Goal: Information Seeking & Learning: Understand process/instructions

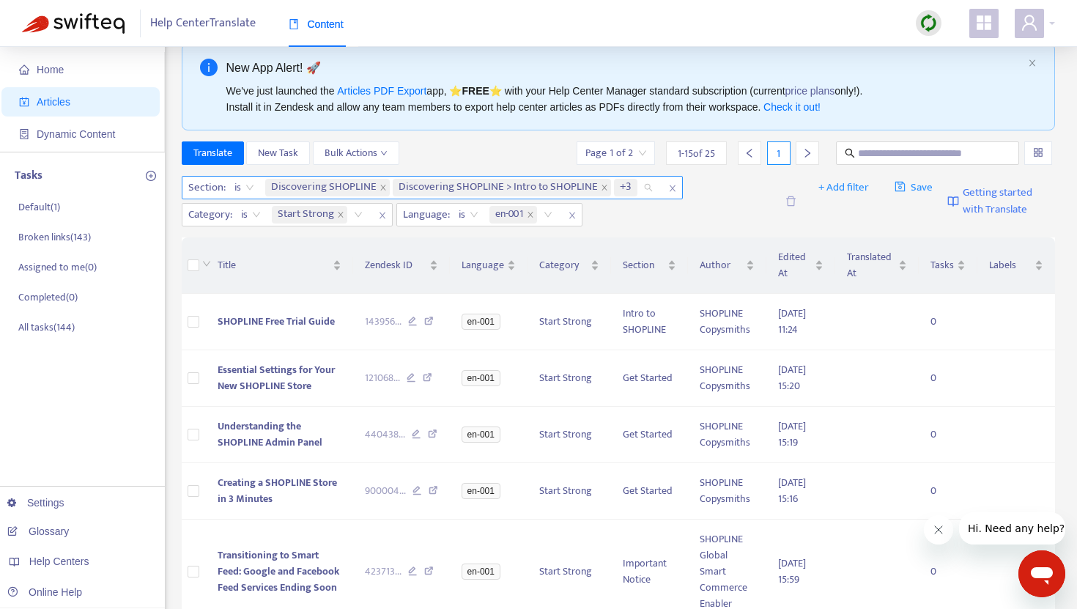
click at [645, 191] on div "Discovering SHOPLINE Discovering SHOPLINE > Intro to SHOPLINE +3" at bounding box center [461, 188] width 399 height 22
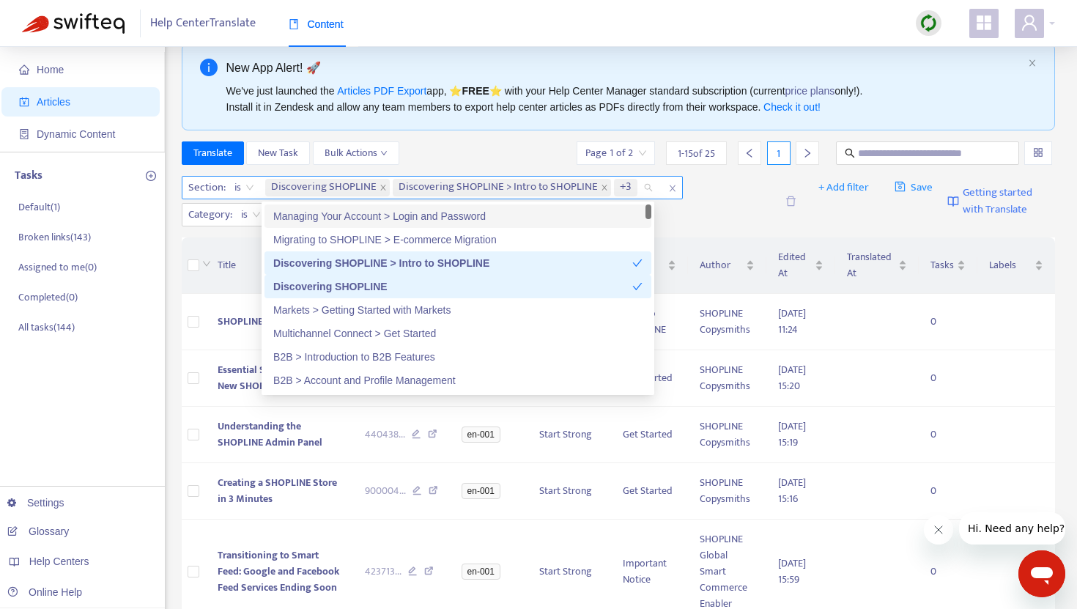
click at [668, 185] on icon "close" at bounding box center [672, 188] width 9 height 9
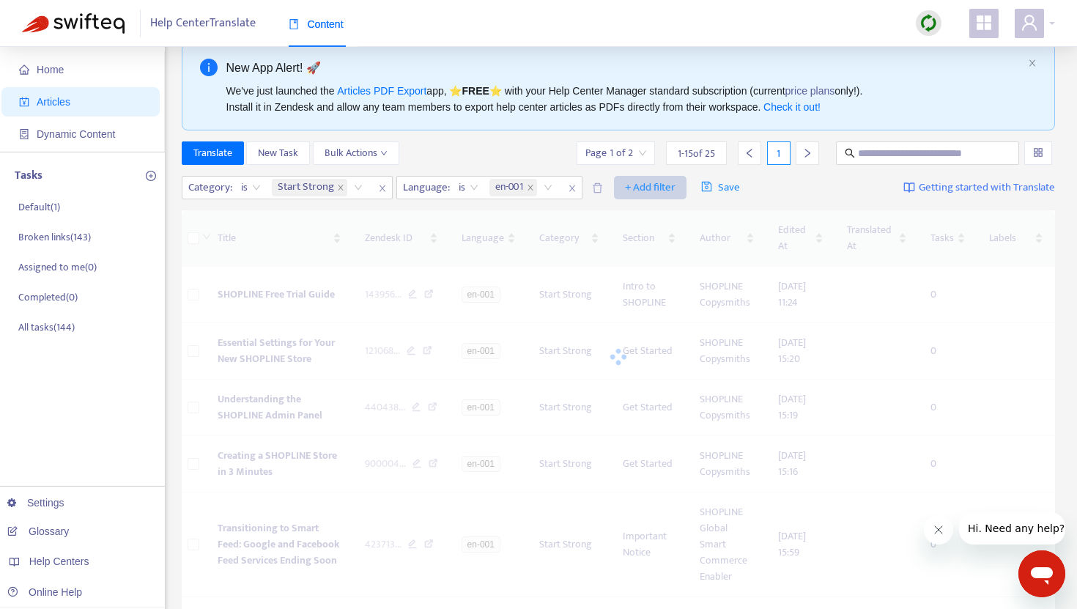
click at [650, 193] on span "+ Add filter" at bounding box center [650, 188] width 51 height 18
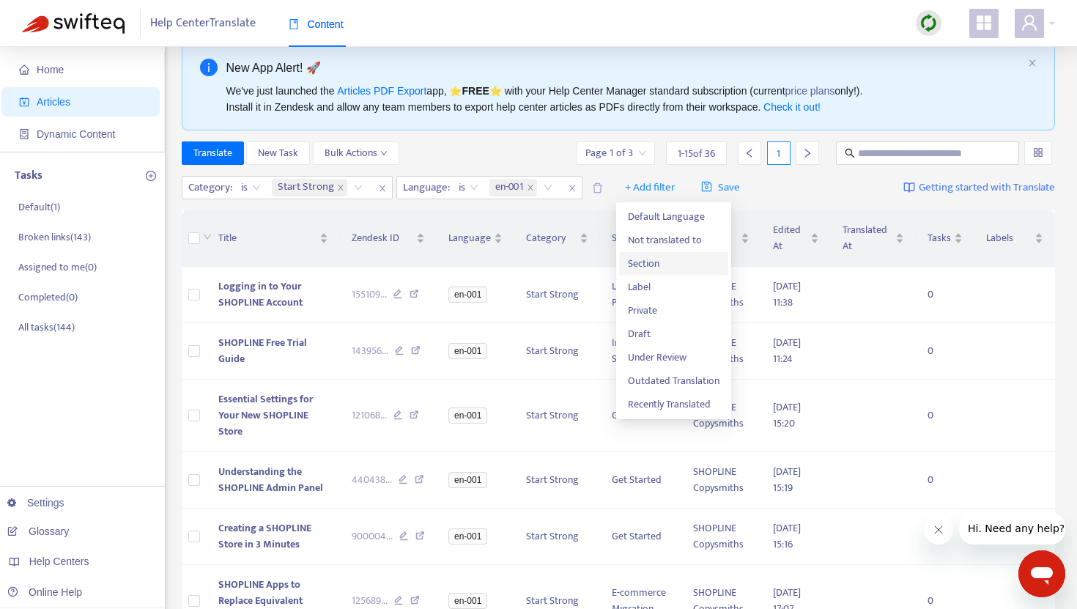
click at [652, 267] on span "Section" at bounding box center [674, 264] width 92 height 16
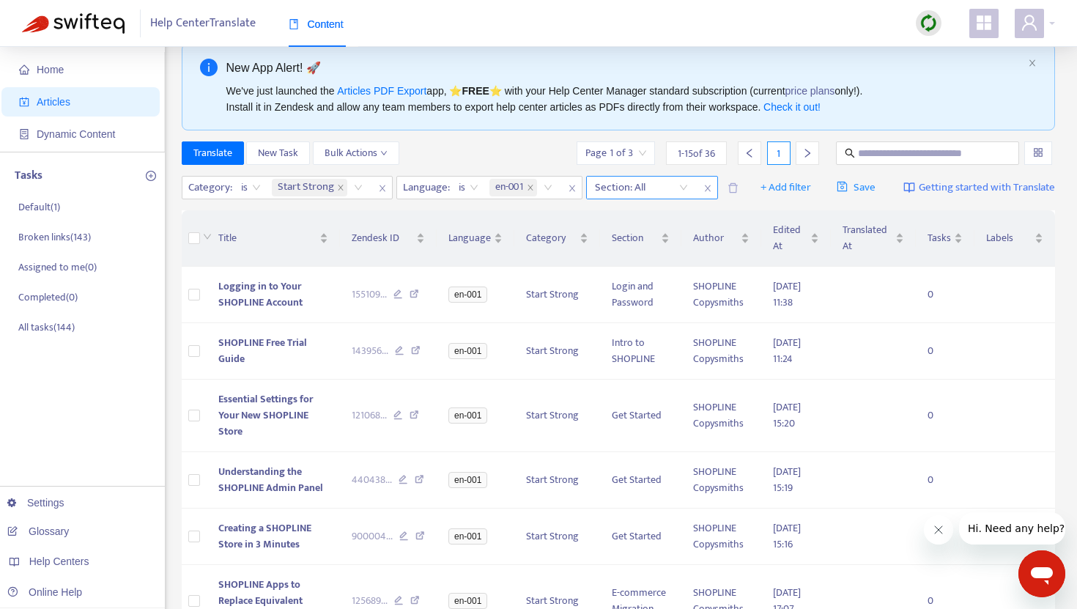
click at [687, 189] on div "Section: All" at bounding box center [641, 188] width 109 height 22
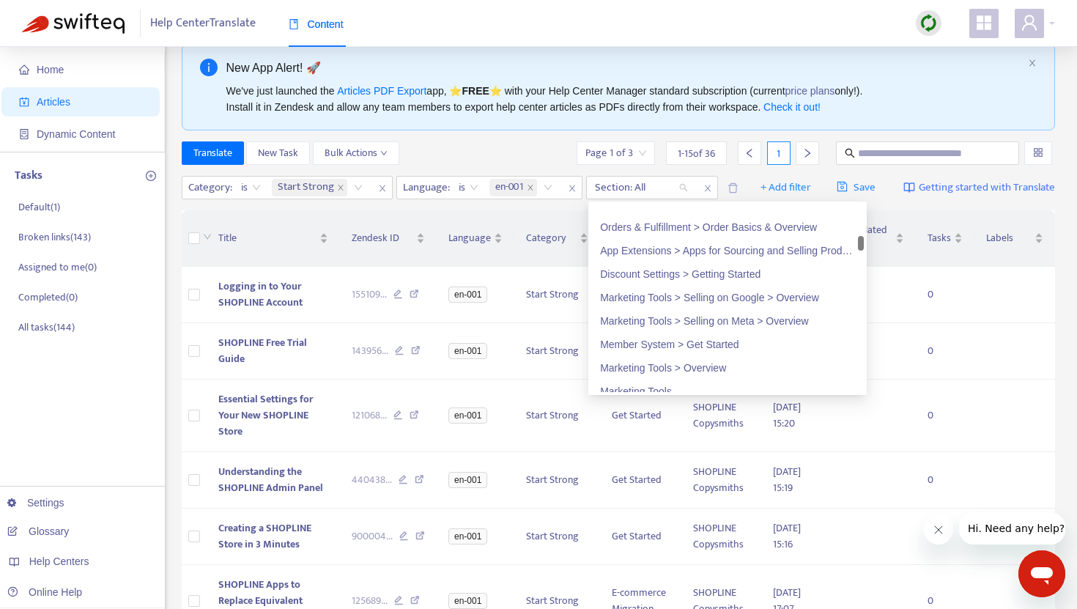
scroll to position [918, 0]
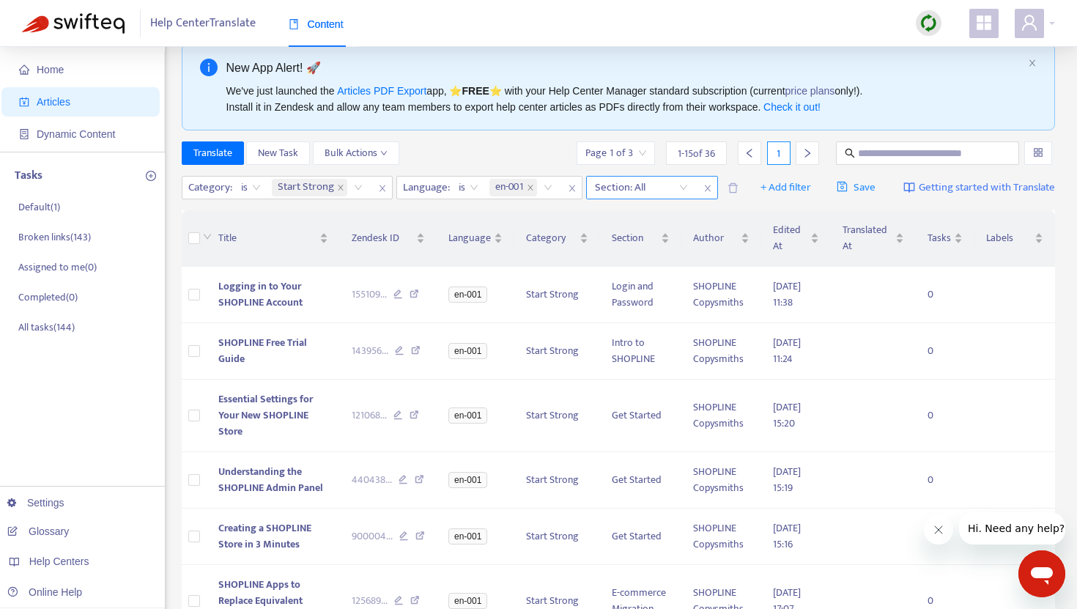
click at [679, 188] on div at bounding box center [634, 188] width 89 height 18
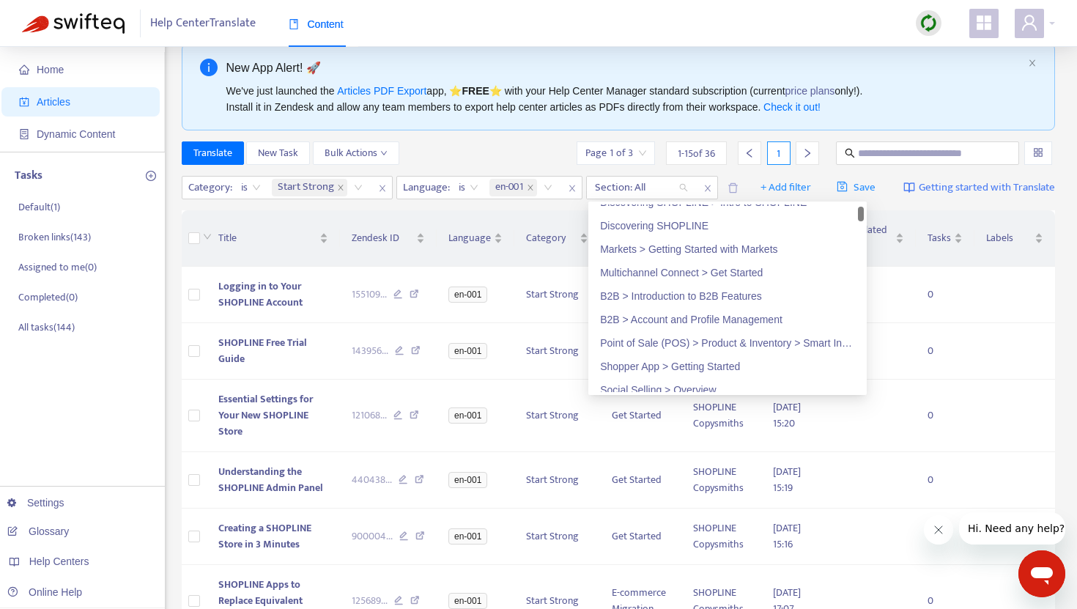
scroll to position [0, 0]
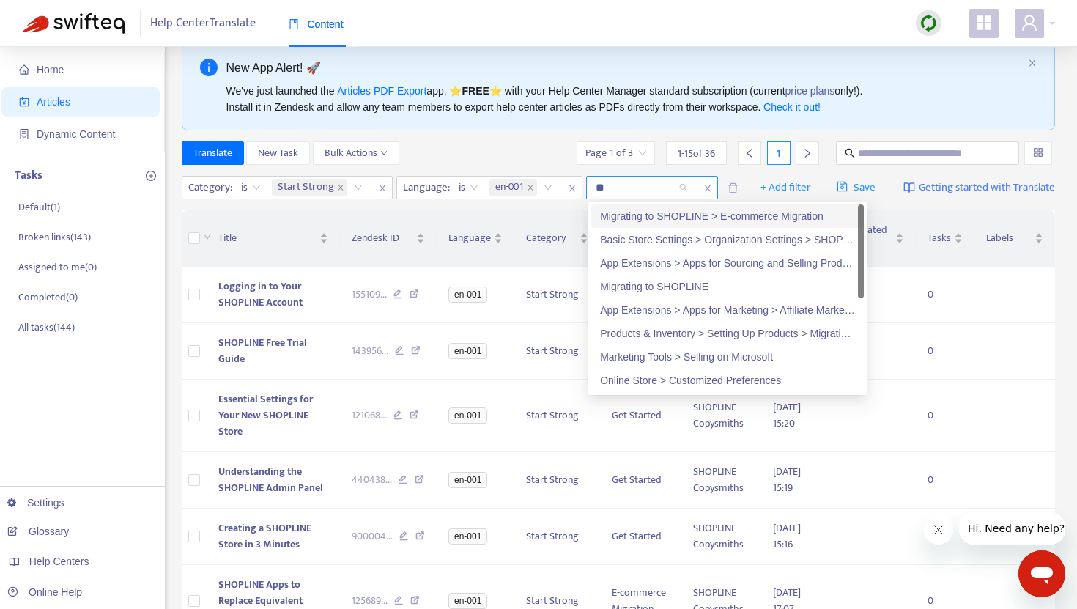
type input "***"
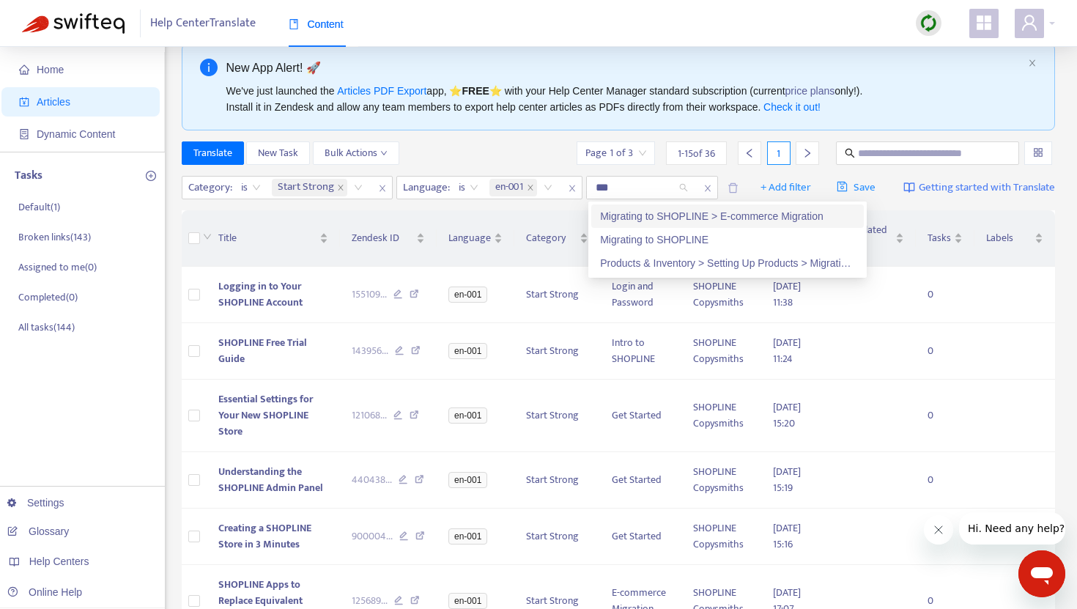
click at [677, 218] on div "Migrating to SHOPLINE > E-commerce Migration" at bounding box center [727, 216] width 255 height 16
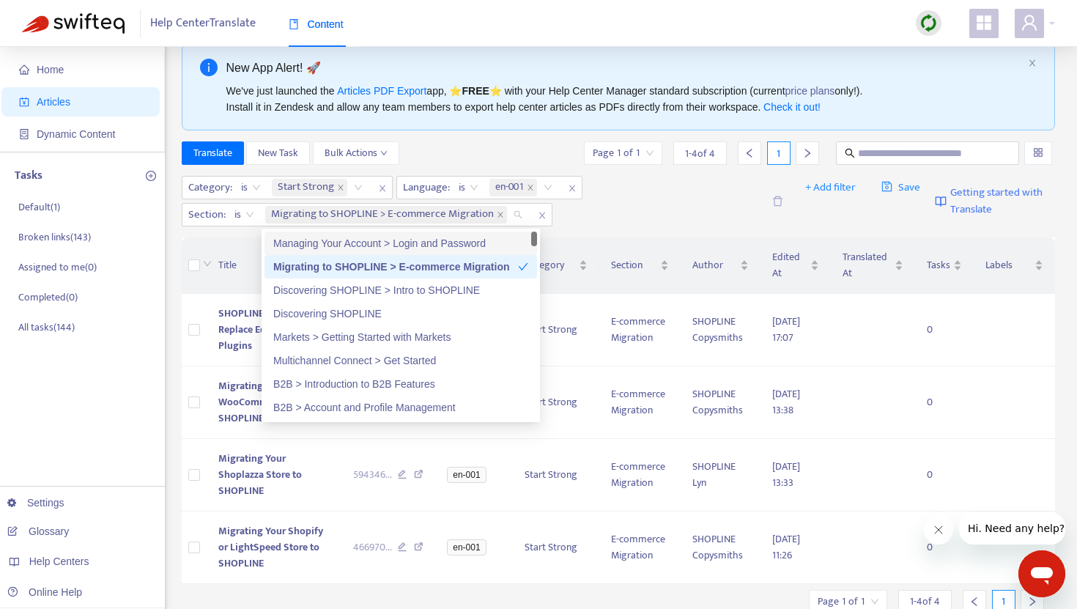
click at [637, 196] on div "Category : is Start Strong Language : is en-001 Section : is Migrating to SHOPL…" at bounding box center [472, 201] width 581 height 51
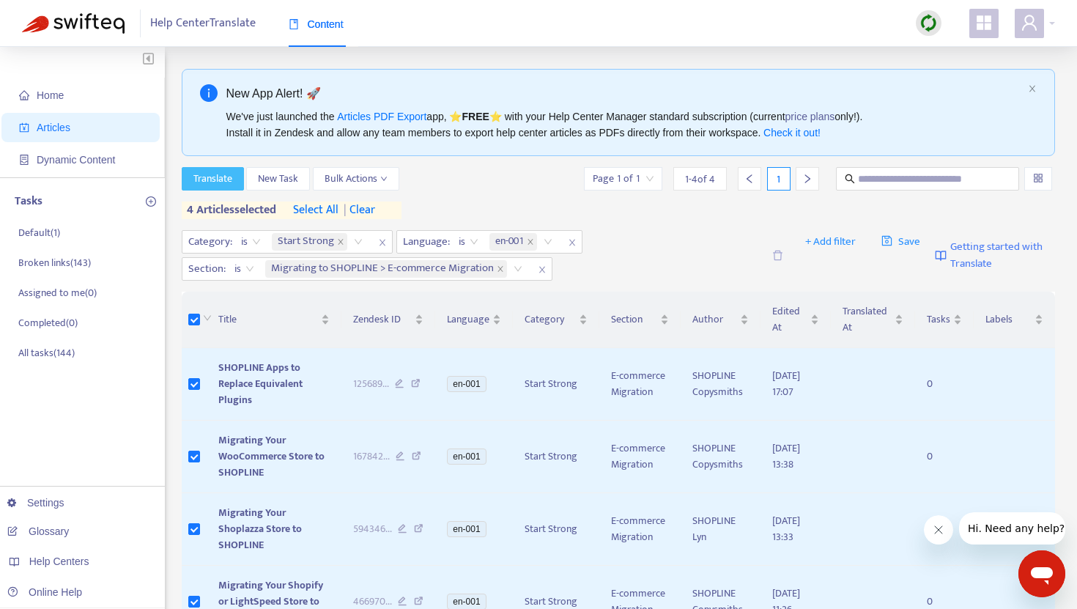
click at [221, 181] on span "Translate" at bounding box center [212, 179] width 39 height 16
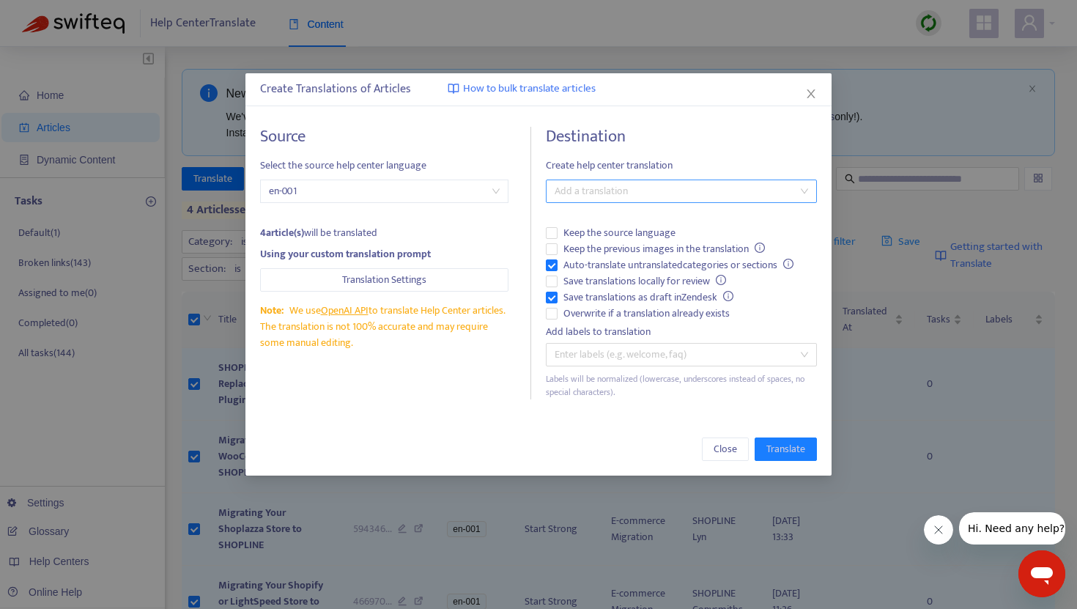
click at [594, 191] on div at bounding box center [674, 192] width 249 height 18
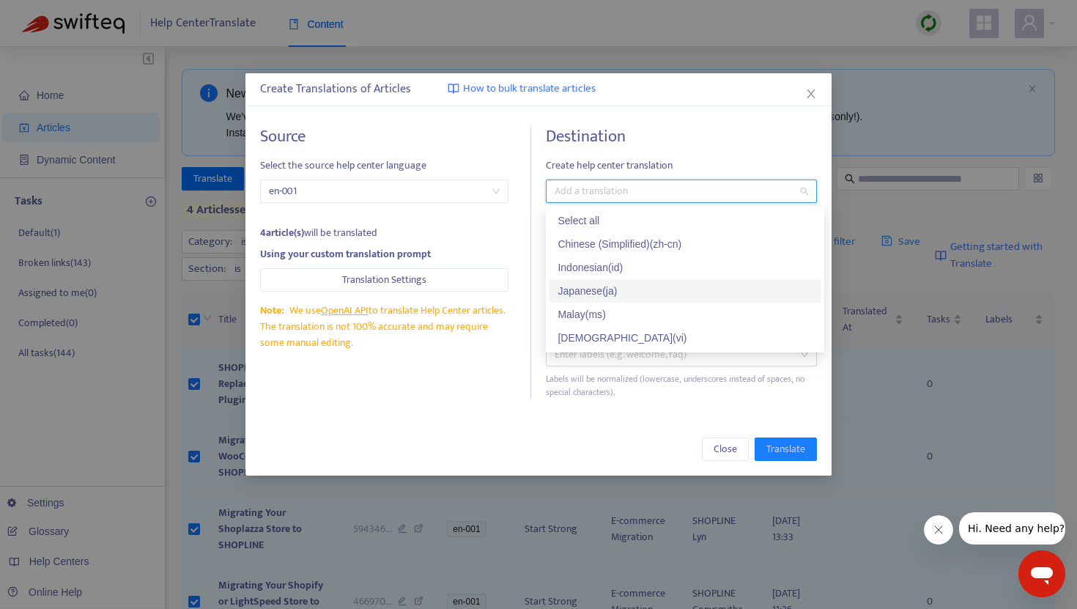
click at [597, 287] on div "Japanese ( ja )" at bounding box center [685, 291] width 255 height 16
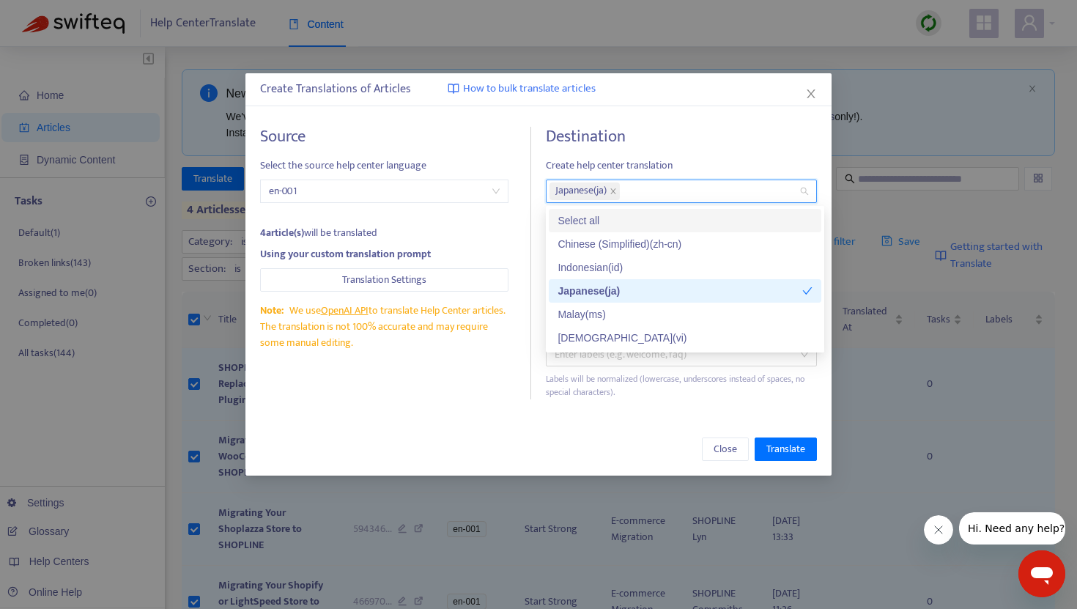
click at [685, 146] on h4 "Destination" at bounding box center [681, 137] width 271 height 20
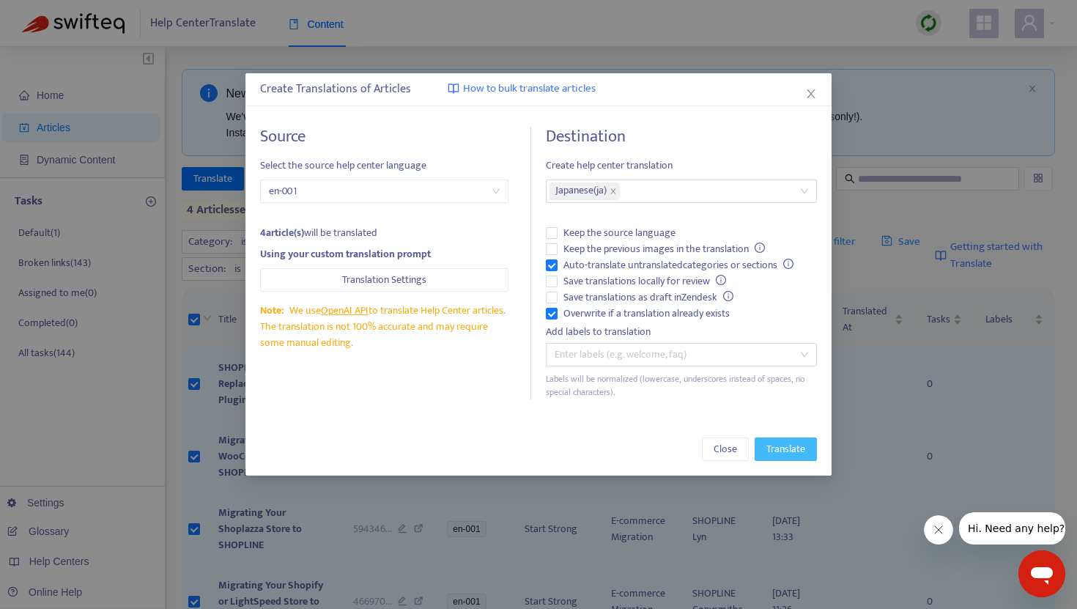
click at [772, 450] on span "Translate" at bounding box center [786, 449] width 39 height 16
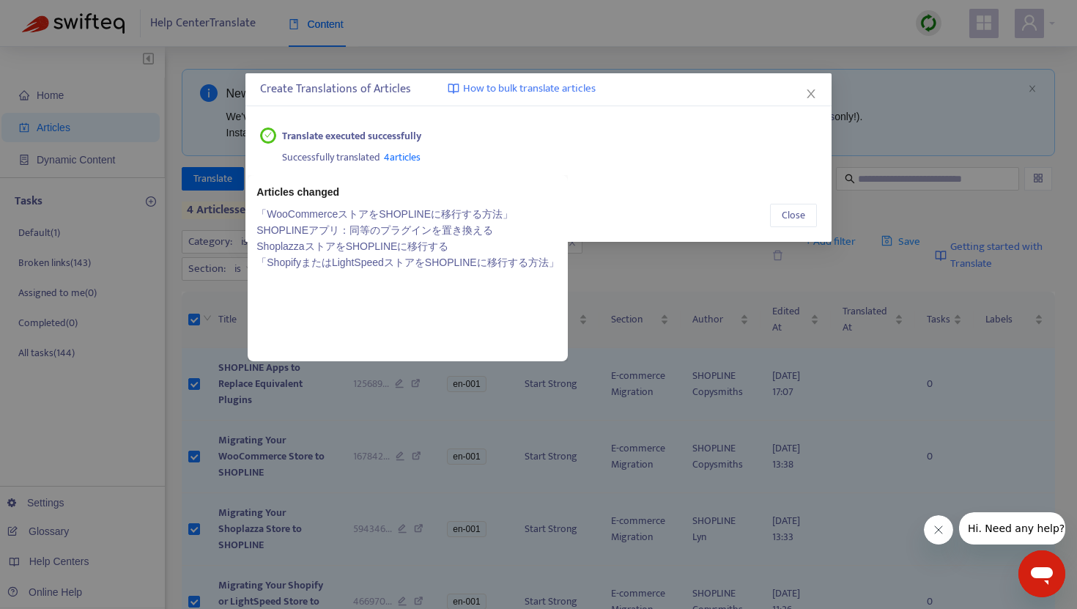
click at [372, 218] on link "「WooCommerceストアをSHOPLINEに移行する方法」" at bounding box center [408, 214] width 302 height 16
